Goal: Task Accomplishment & Management: Use online tool/utility

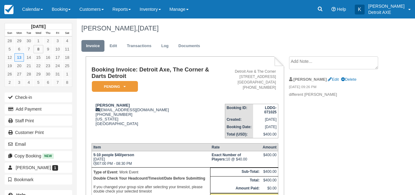
scroll to position [12, 0]
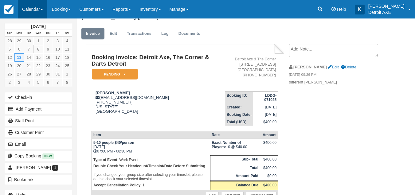
click at [35, 10] on link "Calendar" at bounding box center [33, 9] width 30 height 18
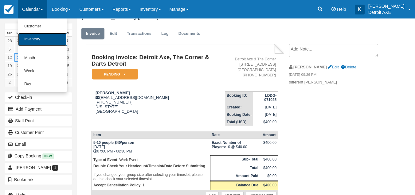
click at [40, 40] on link "Inventory" at bounding box center [42, 39] width 49 height 13
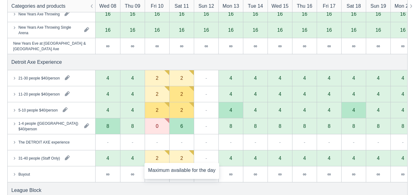
scroll to position [315, 0]
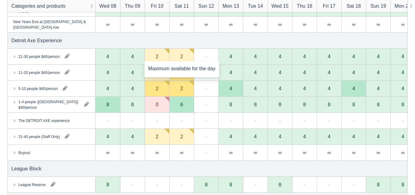
click at [183, 59] on div "2" at bounding box center [181, 57] width 25 height 16
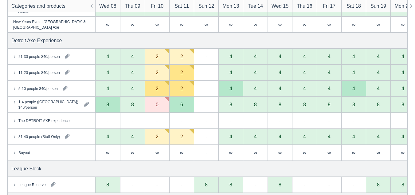
click at [16, 57] on icon at bounding box center [14, 56] width 6 height 6
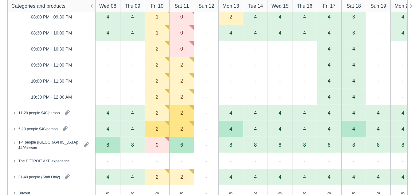
scroll to position [594, 0]
click at [41, 112] on div "11-20 people $40/person" at bounding box center [38, 112] width 41 height 6
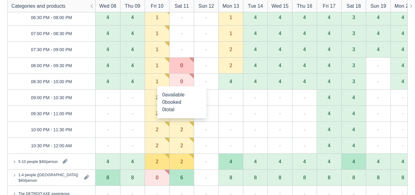
scroll to position [882, 0]
click at [37, 165] on div "5-10 people $40/person" at bounding box center [52, 161] width 88 height 16
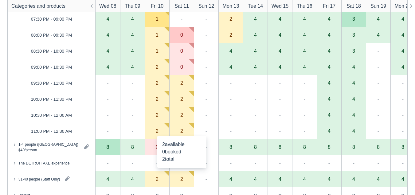
scroll to position [1287, 0]
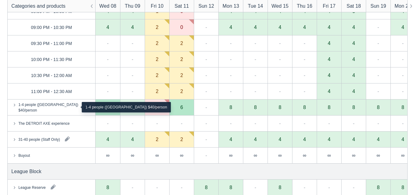
click at [35, 109] on div "1-4 people ([GEOGRAPHIC_DATA]) $40/person" at bounding box center [48, 106] width 61 height 11
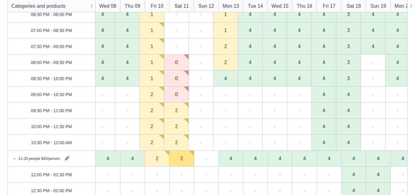
scroll to position [0, 0]
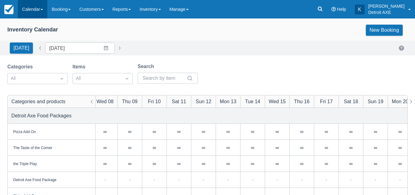
click at [27, 12] on link "Calendar" at bounding box center [33, 9] width 30 height 18
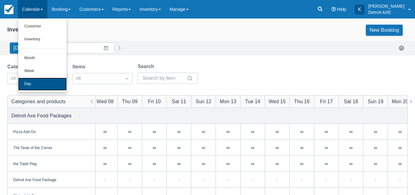
click at [31, 80] on link "Day" at bounding box center [42, 83] width 49 height 13
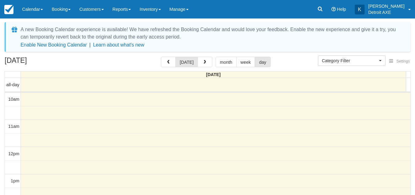
select select
